Goal: Transaction & Acquisition: Book appointment/travel/reservation

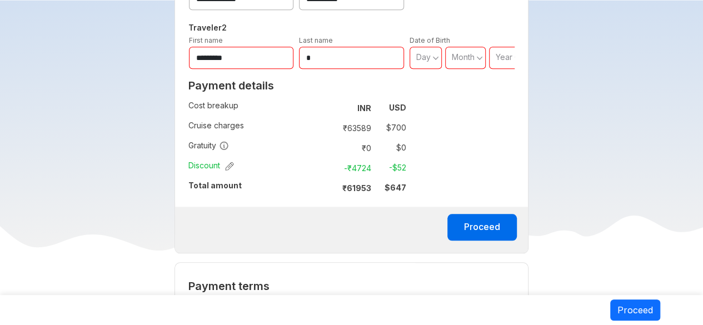
scroll to position [500, 0]
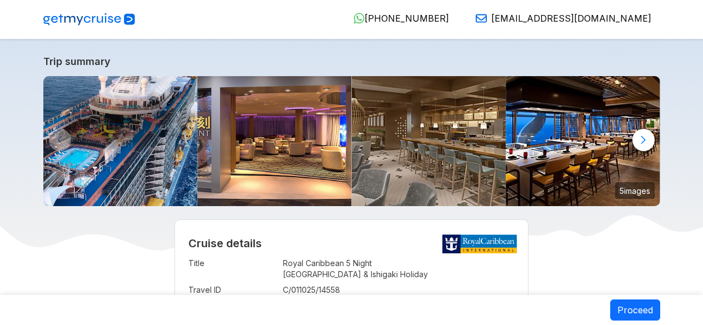
select select "**"
select select "*"
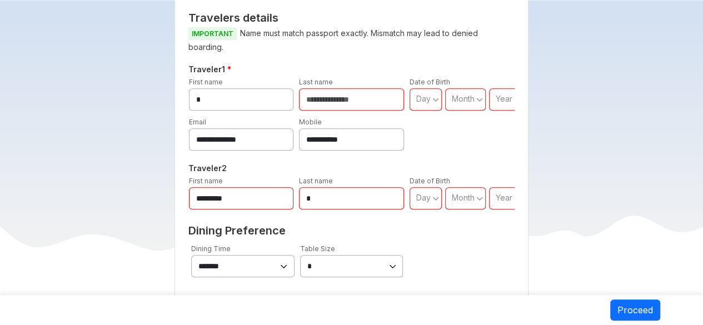
scroll to position [723, 0]
